Goal: Task Accomplishment & Management: Manage account settings

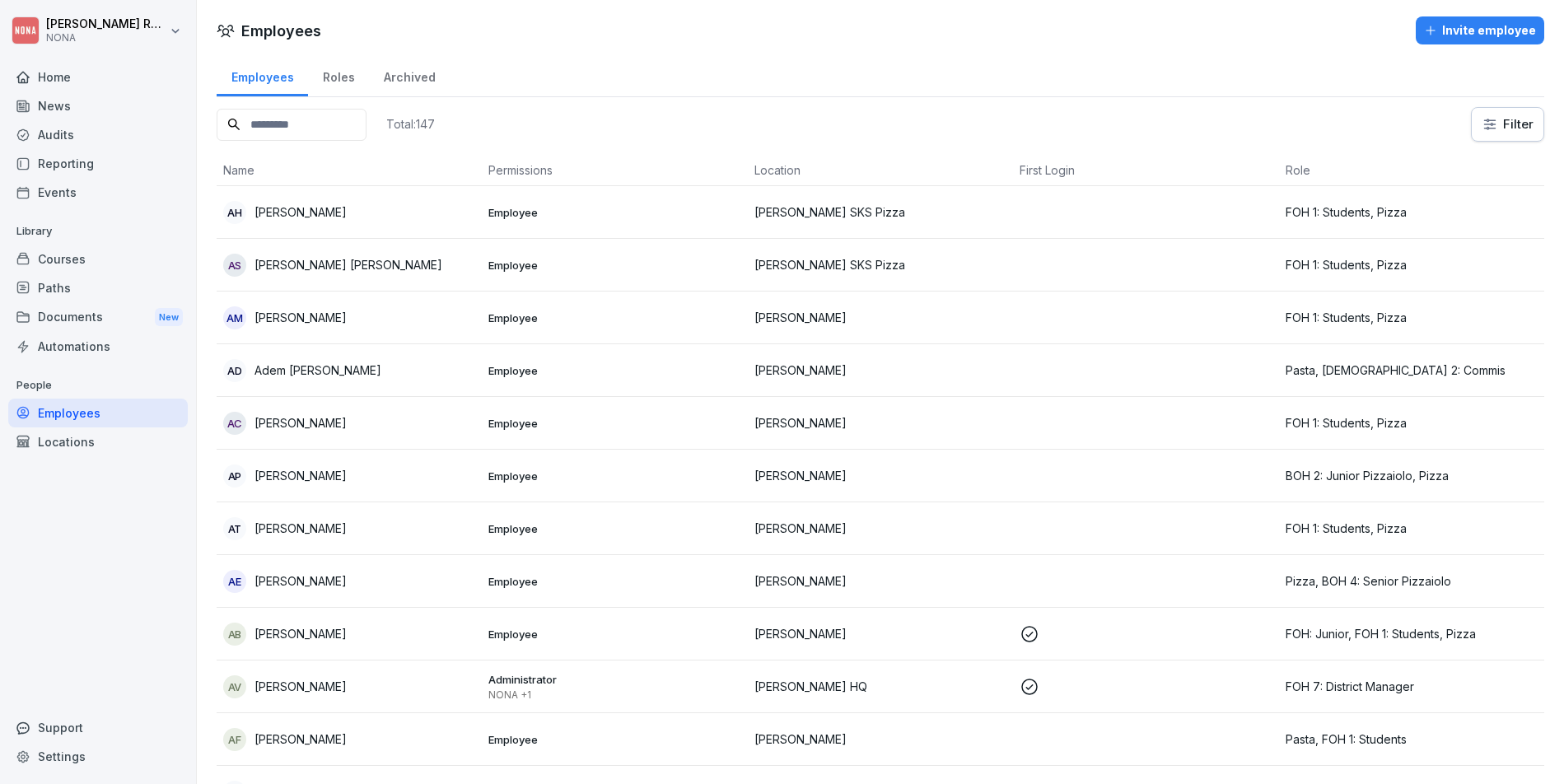
click at [85, 434] on div "Locations" at bounding box center [97, 441] width 180 height 29
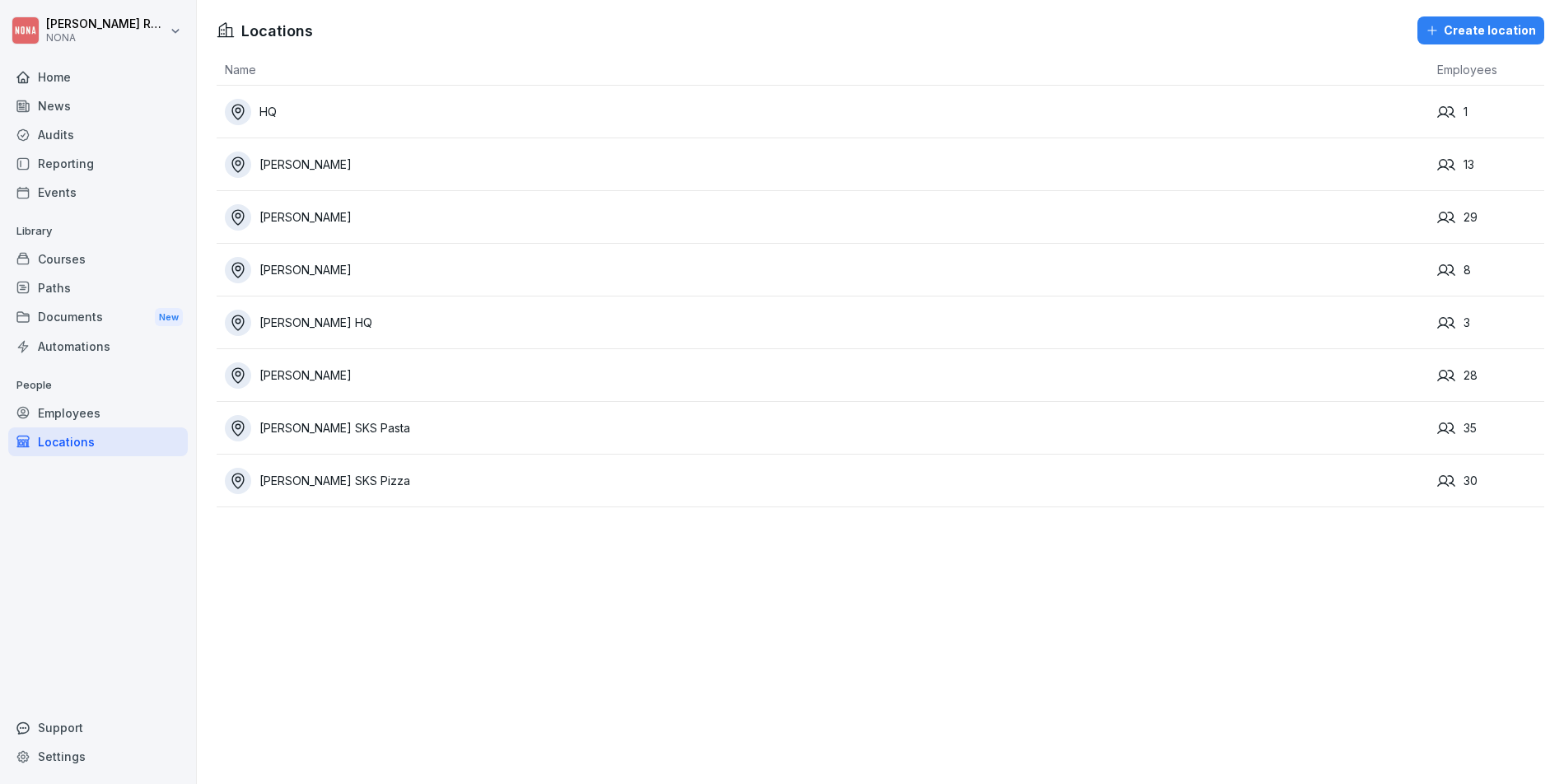
click at [413, 418] on div "[PERSON_NAME] SKS Pasta" at bounding box center [827, 428] width 1205 height 26
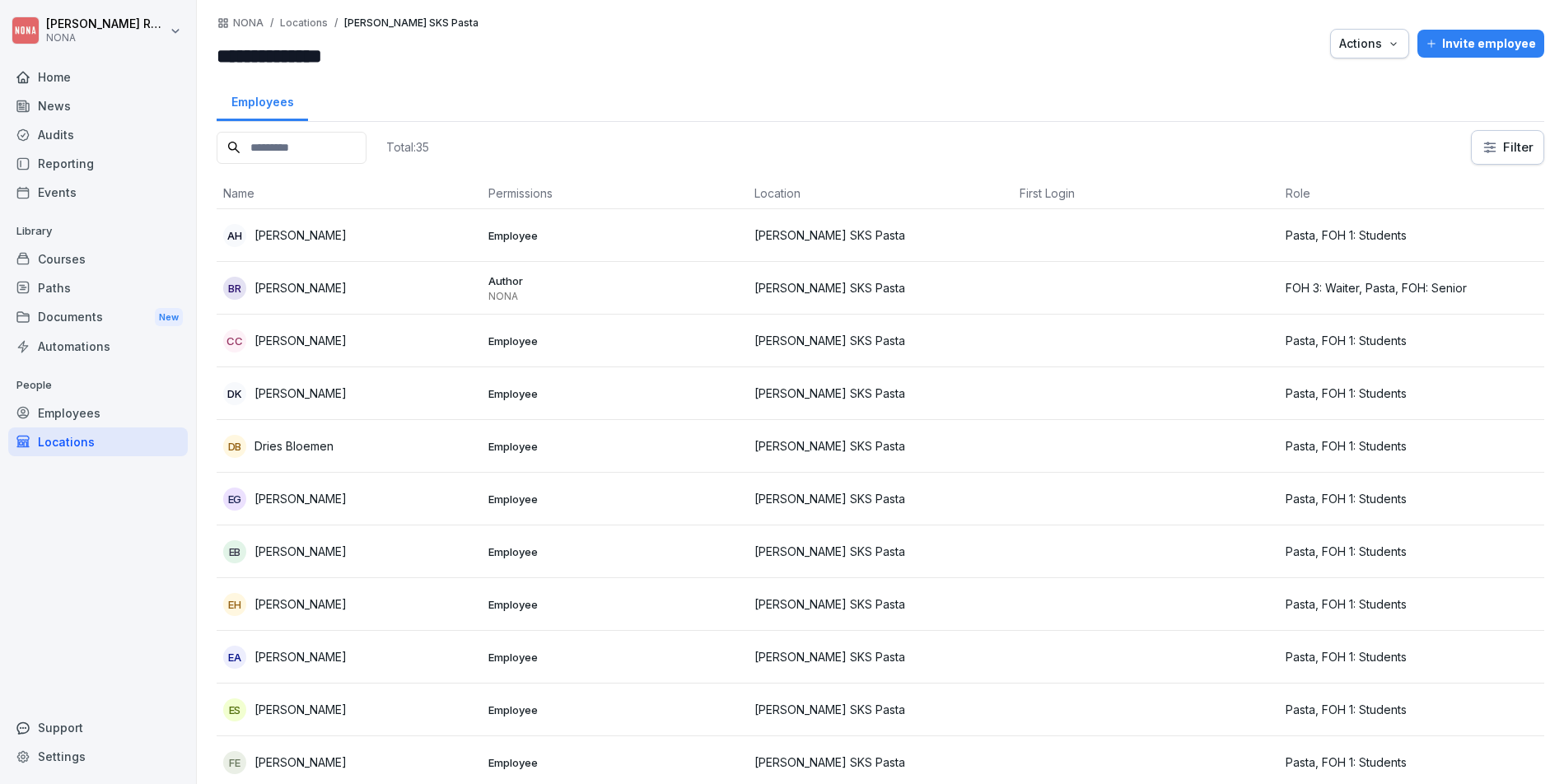
click at [111, 411] on div "Employees" at bounding box center [97, 413] width 180 height 29
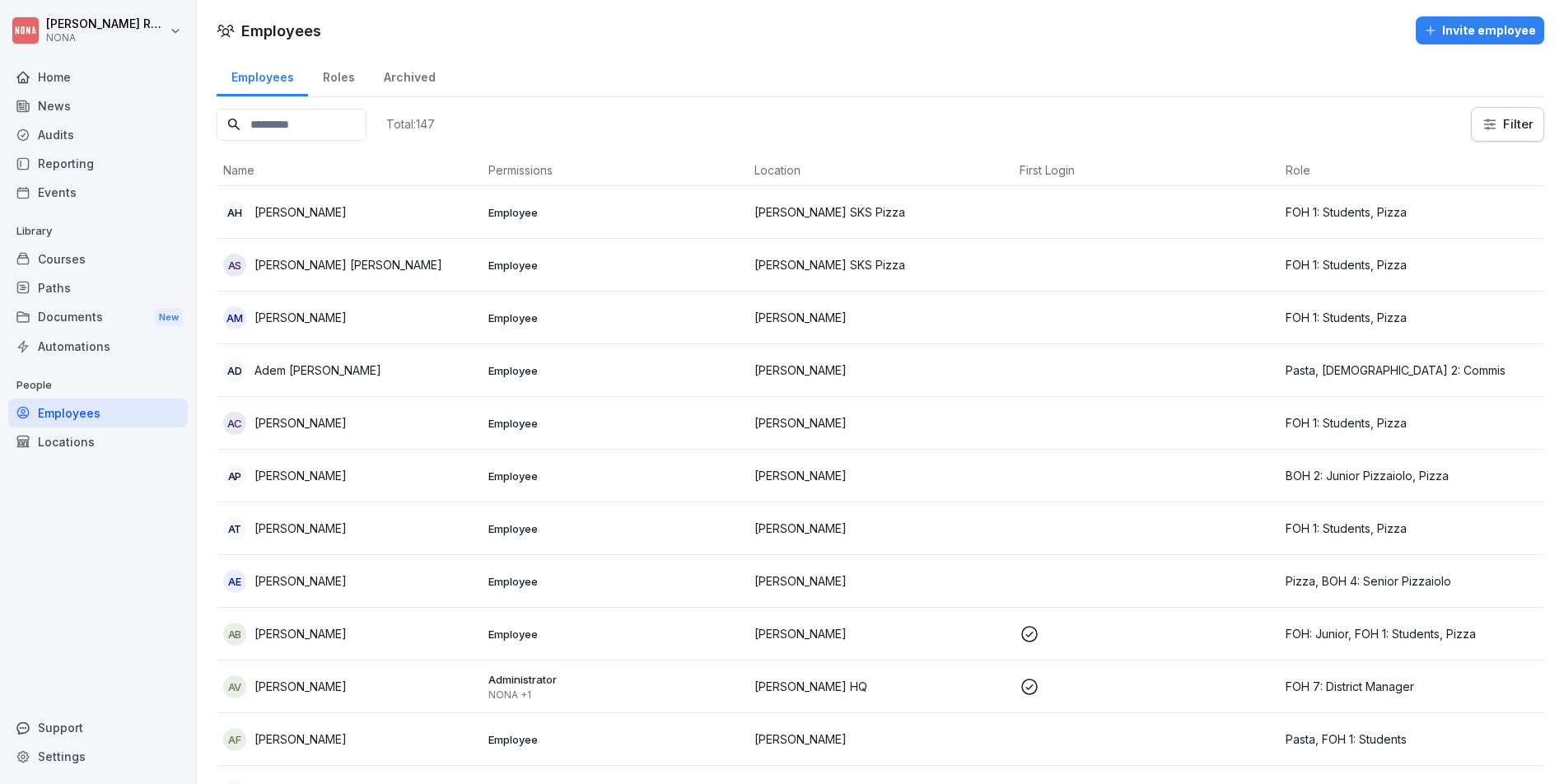
drag, startPoint x: 1019, startPoint y: 174, endPoint x: 1045, endPoint y: 172, distance: 26.1
click at [1019, 174] on th "First Login" at bounding box center [1145, 171] width 265 height 32
click at [1511, 131] on html "[PERSON_NAME] [PERSON_NAME] Home News Audits Reporting Events Library Courses P…" at bounding box center [782, 392] width 1564 height 784
click at [1292, 138] on html "[PERSON_NAME] [PERSON_NAME] Home News Audits Reporting Events Library Courses P…" at bounding box center [782, 392] width 1564 height 784
click at [341, 75] on div "Roles" at bounding box center [339, 75] width 61 height 42
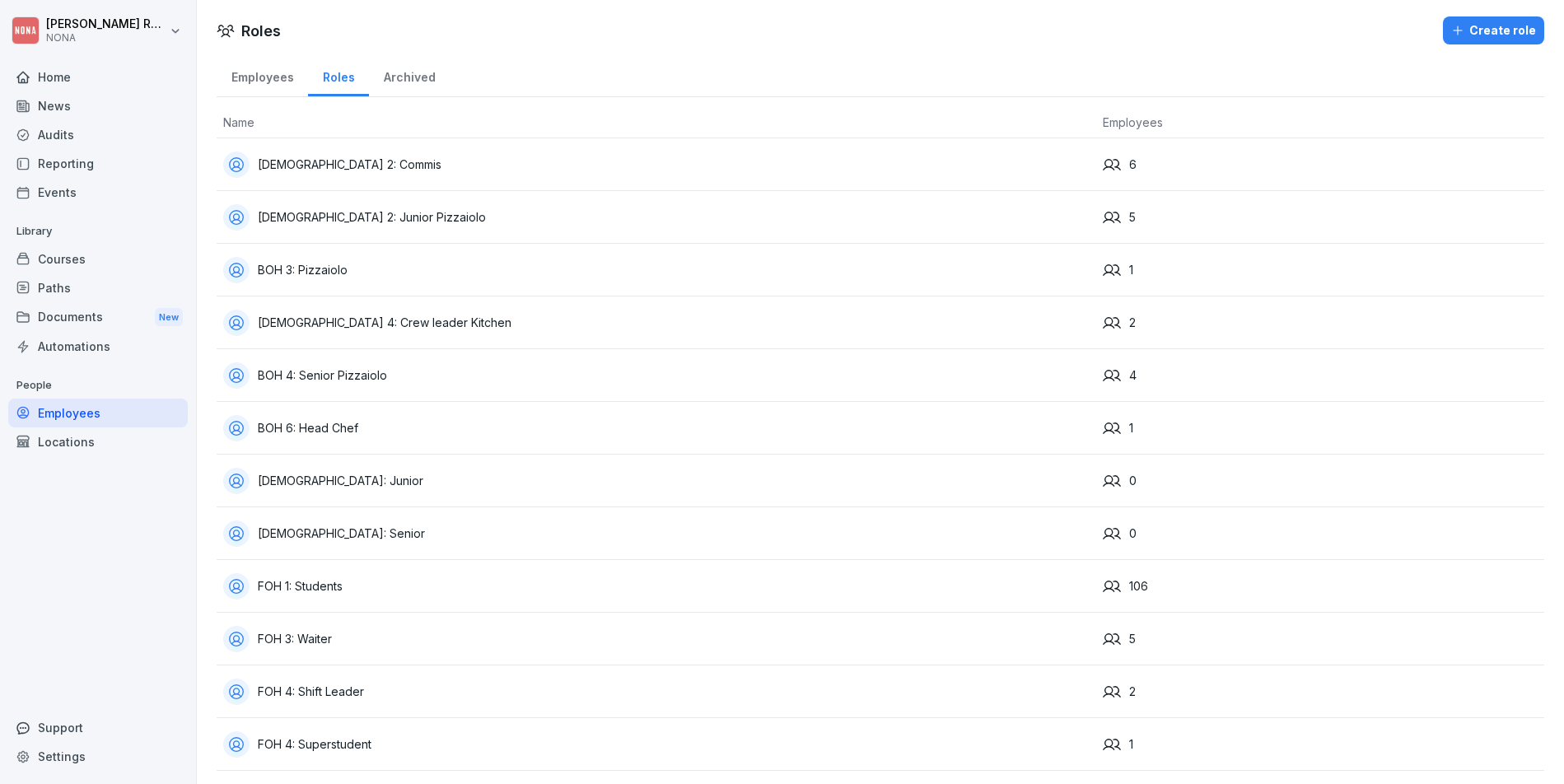
click at [124, 443] on div "Locations" at bounding box center [97, 441] width 180 height 29
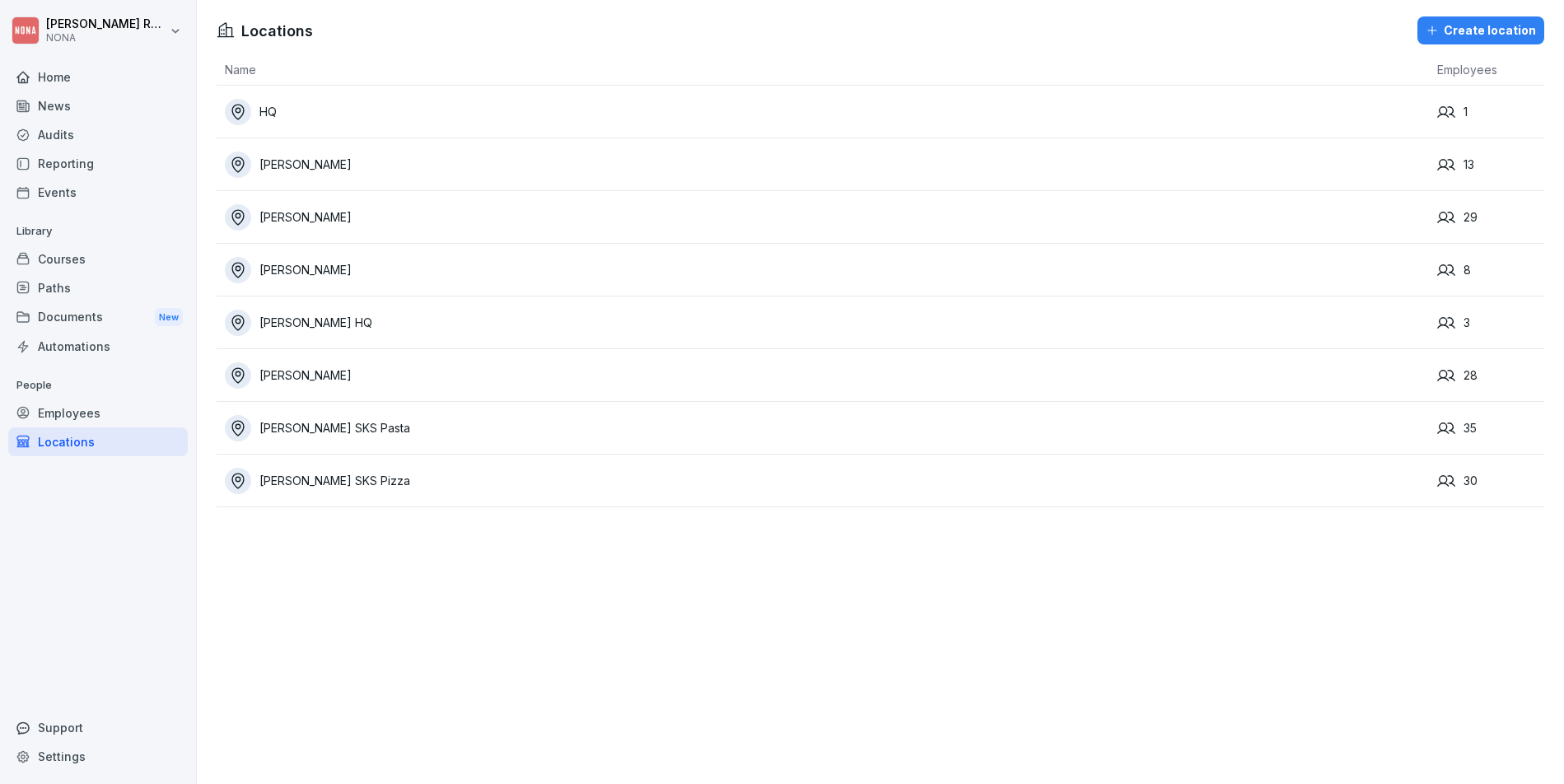
click at [406, 317] on div "[PERSON_NAME] HQ" at bounding box center [827, 323] width 1205 height 26
click at [329, 104] on div "HQ" at bounding box center [827, 112] width 1205 height 26
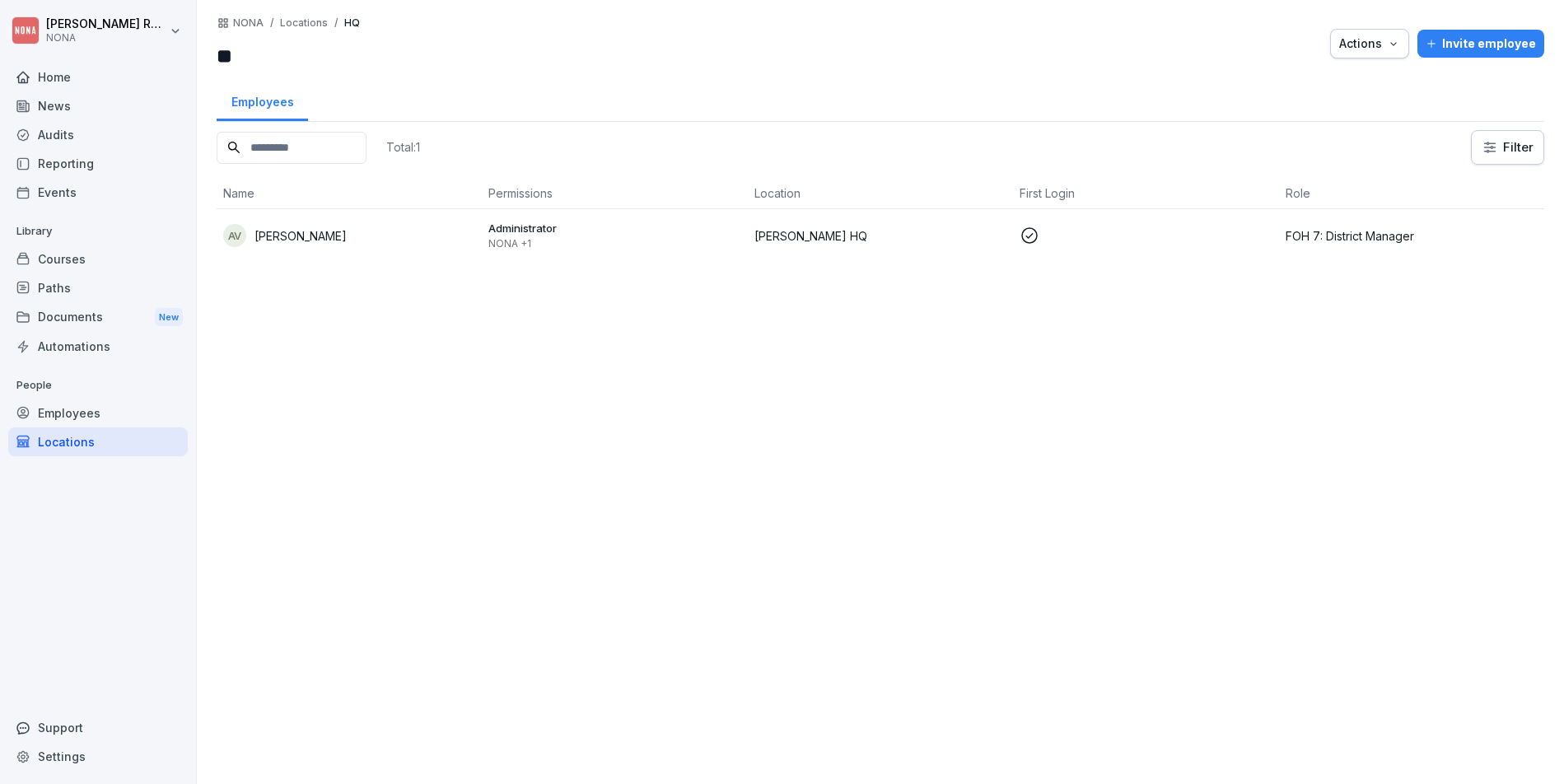
click at [1358, 41] on div "Actions" at bounding box center [1370, 43] width 61 height 18
click at [1317, 119] on div "Delete location" at bounding box center [1310, 110] width 183 height 28
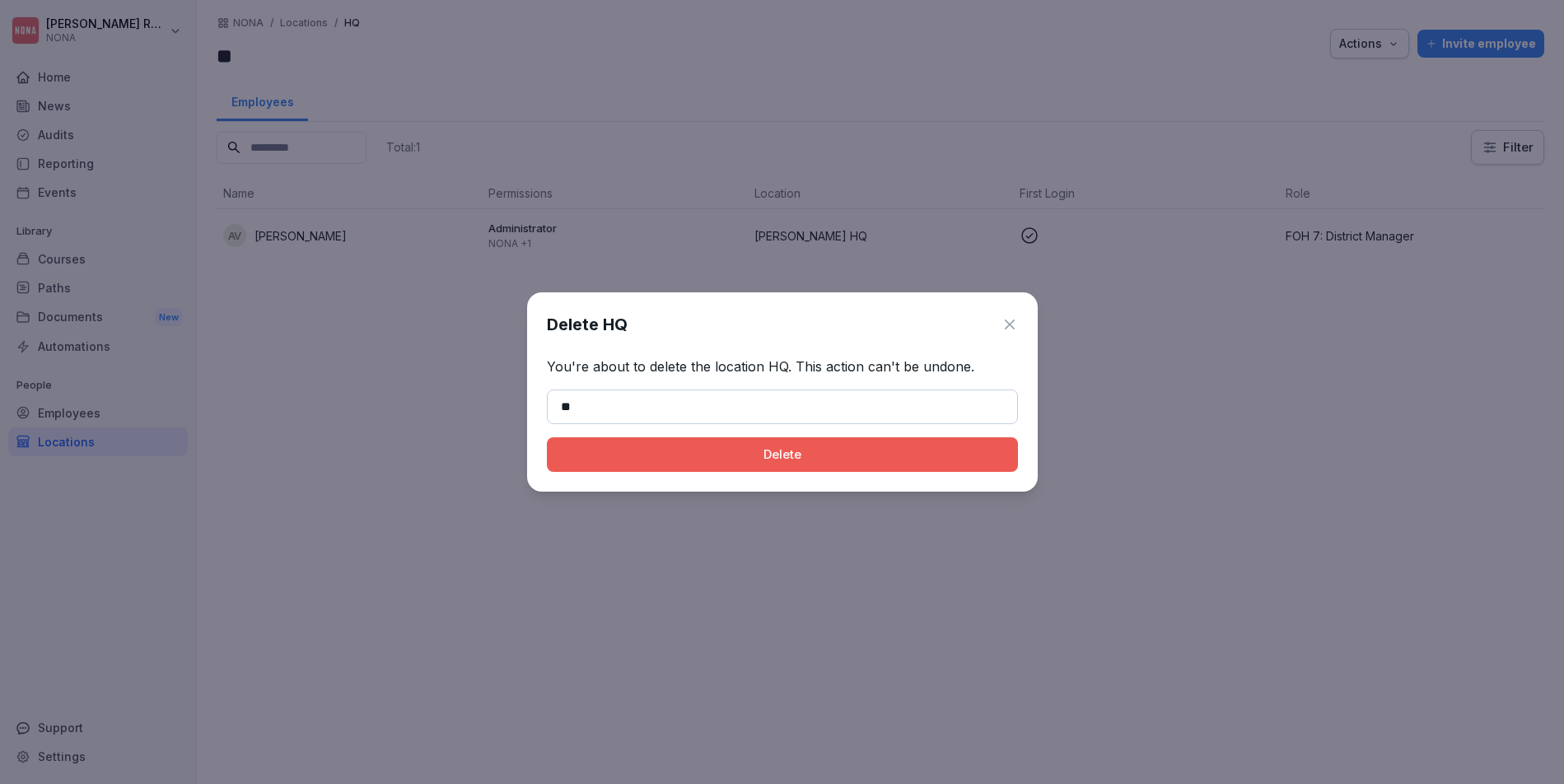
type input "**"
drag, startPoint x: 935, startPoint y: 429, endPoint x: 900, endPoint y: 456, distance: 44.2
click at [935, 429] on div "Delete HQ You're about to delete the location HQ. This action can't be undone. …" at bounding box center [782, 392] width 511 height 200
click at [899, 457] on div "Delete" at bounding box center [782, 455] width 445 height 18
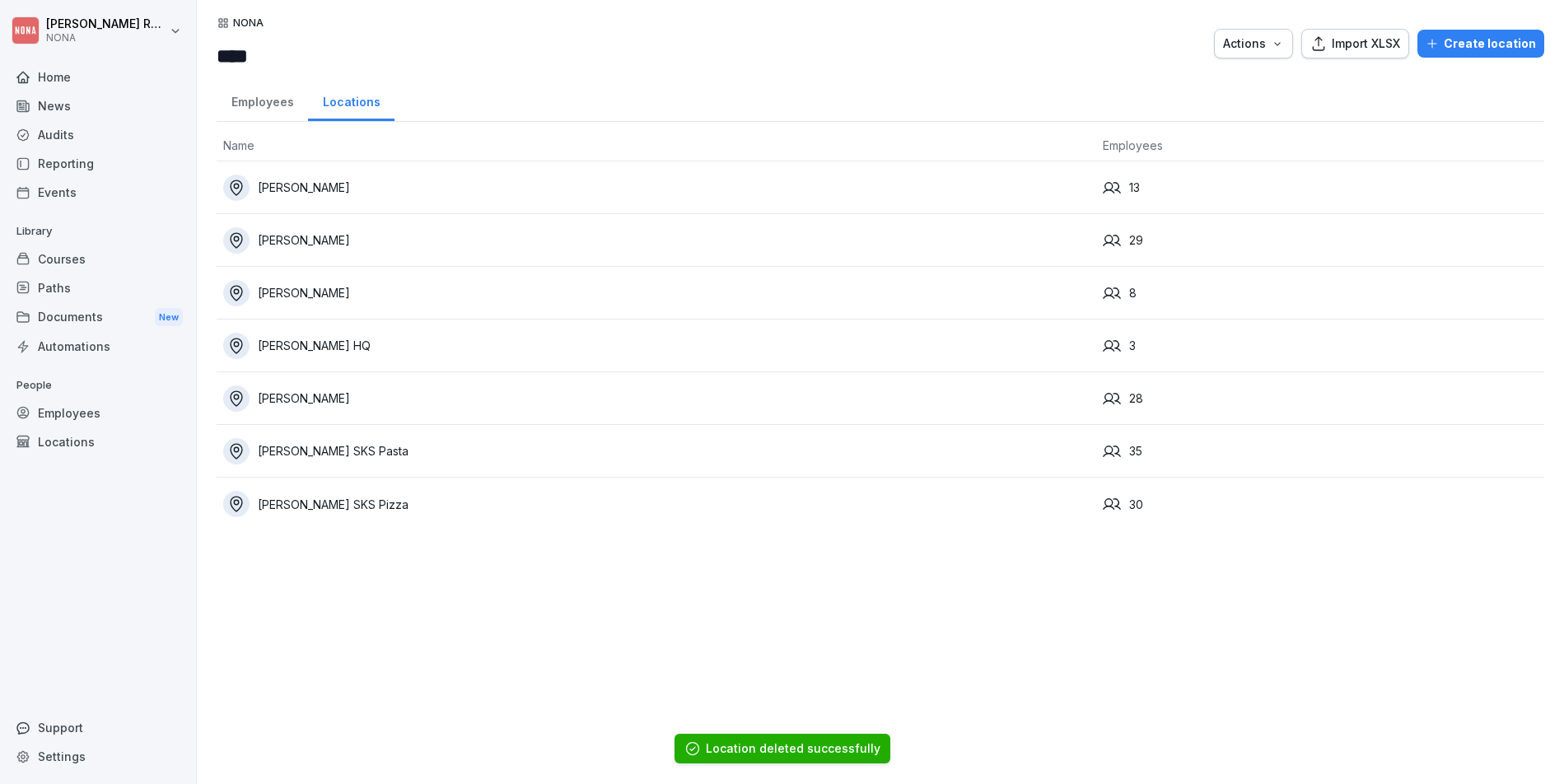
click at [388, 616] on div "[PERSON_NAME] **** Actions Import XLSX Create location Employees Locations Name…" at bounding box center [881, 392] width 1368 height 784
click at [294, 109] on div "Employees" at bounding box center [262, 100] width 91 height 42
